Goal: Find contact information: Find contact information

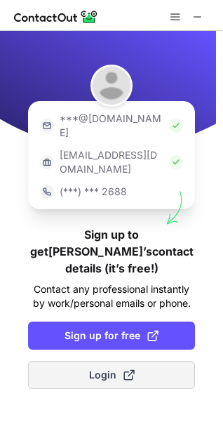
click at [74, 361] on button "Login" at bounding box center [111, 375] width 167 height 28
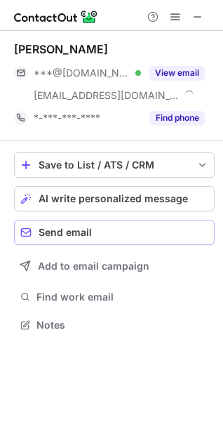
scroll to position [315, 223]
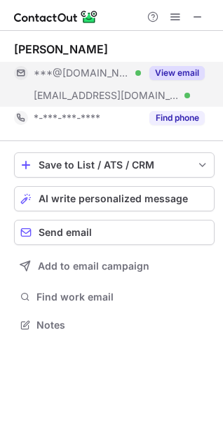
click at [182, 72] on button "View email" at bounding box center [176, 73] width 55 height 14
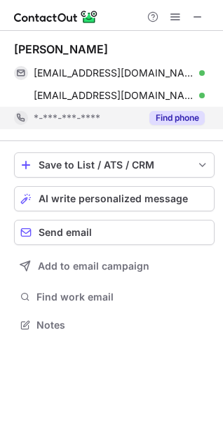
click at [171, 112] on button "Find phone" at bounding box center [176, 118] width 55 height 14
